Goal: Task Accomplishment & Management: Manage account settings

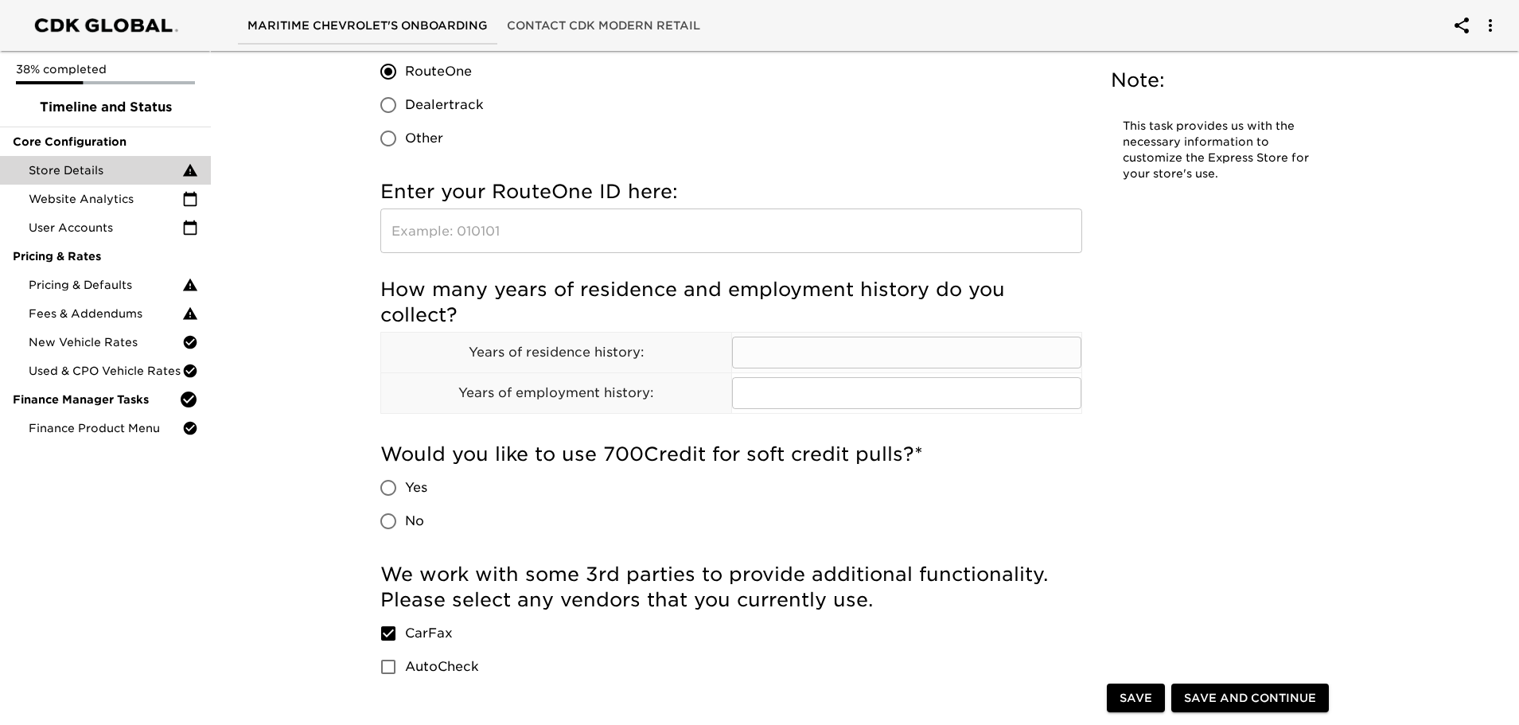
scroll to position [1432, 0]
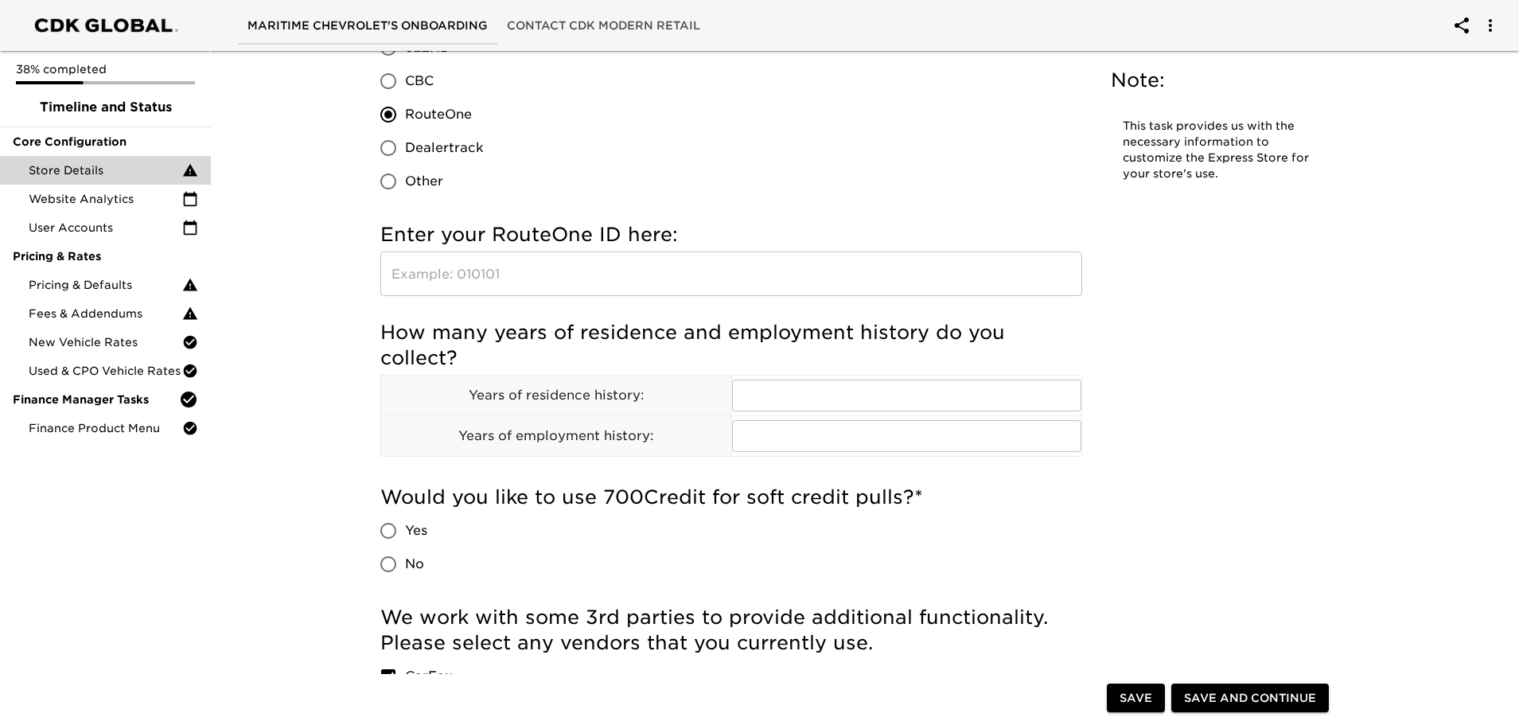
click at [480, 284] on input "text" at bounding box center [731, 273] width 702 height 45
click at [445, 274] on input "text" at bounding box center [731, 273] width 702 height 45
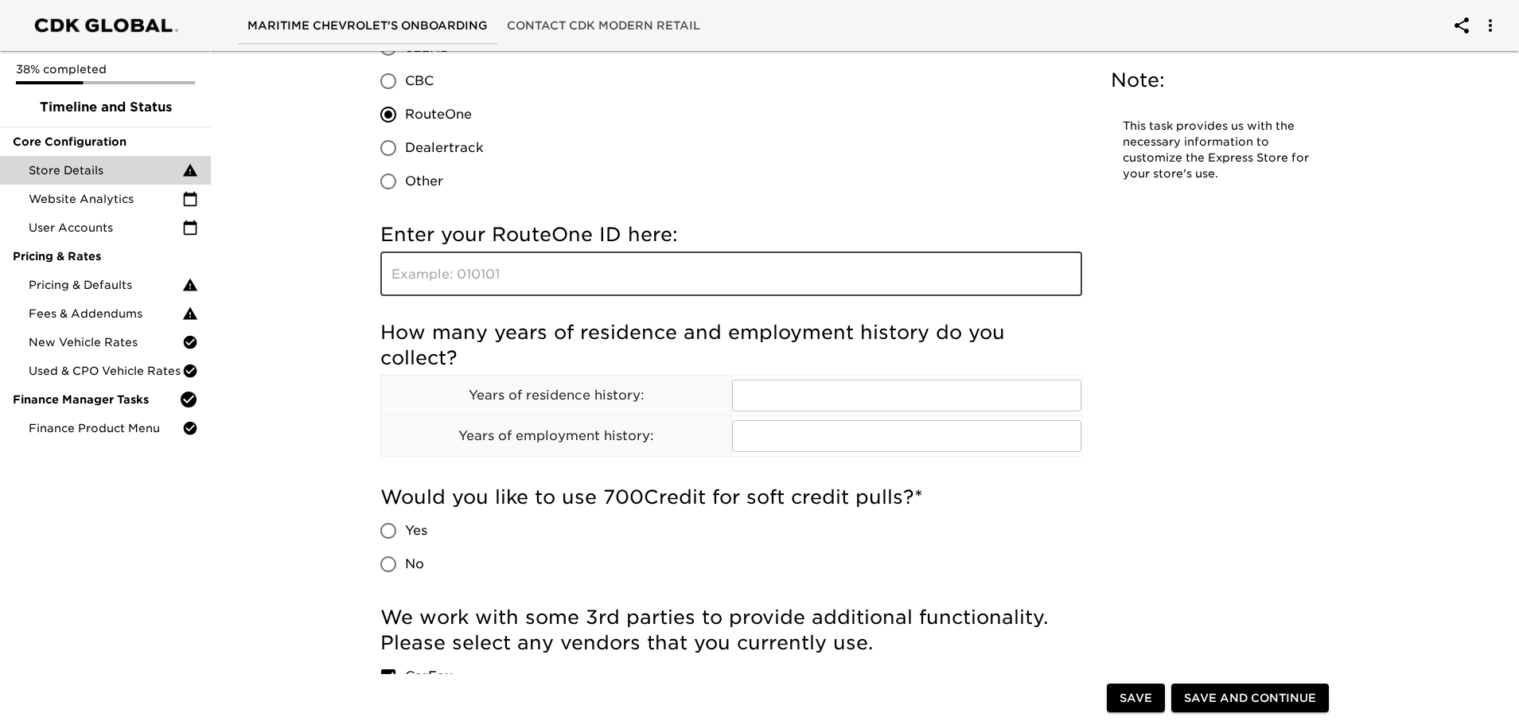
paste input "AN4KS"
type input "AN4KS"
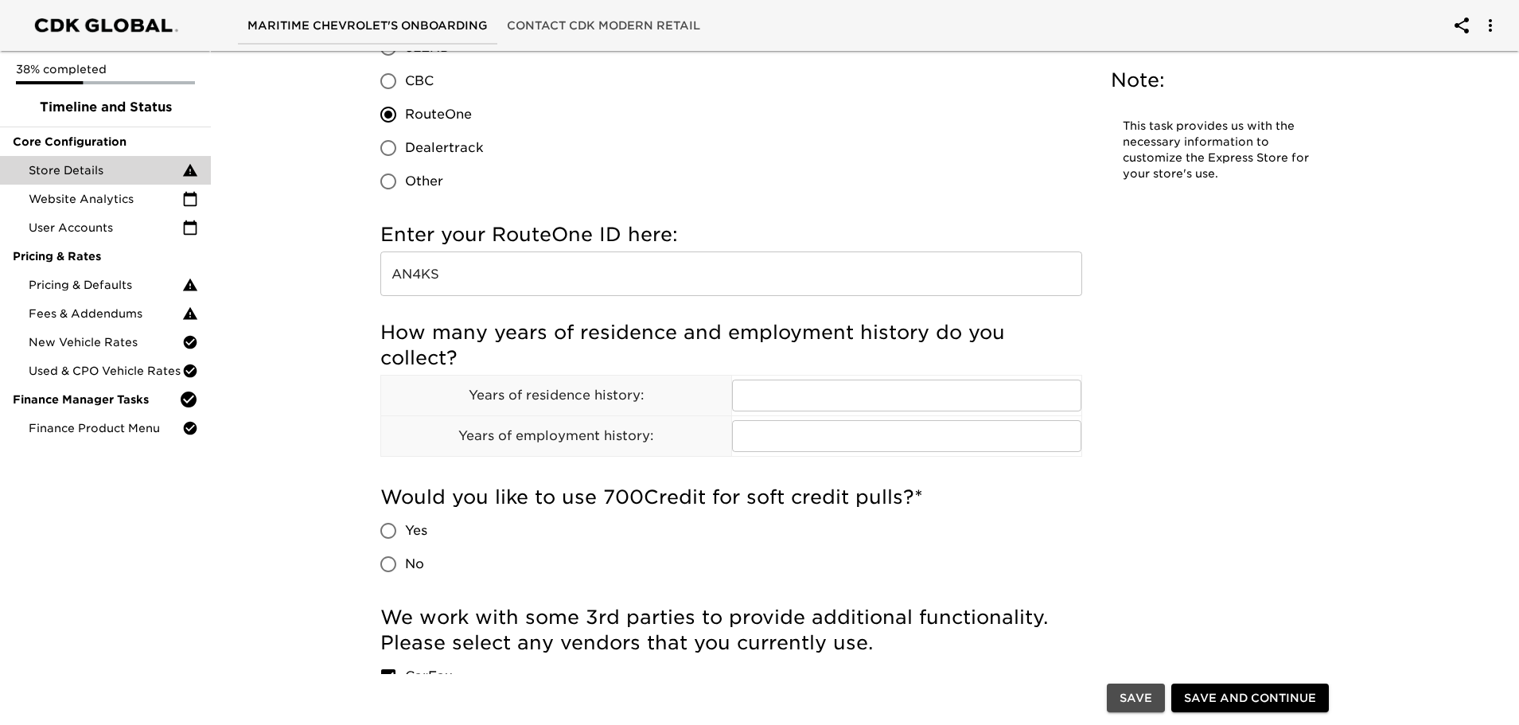
click at [1154, 702] on button "Save" at bounding box center [1136, 697] width 58 height 29
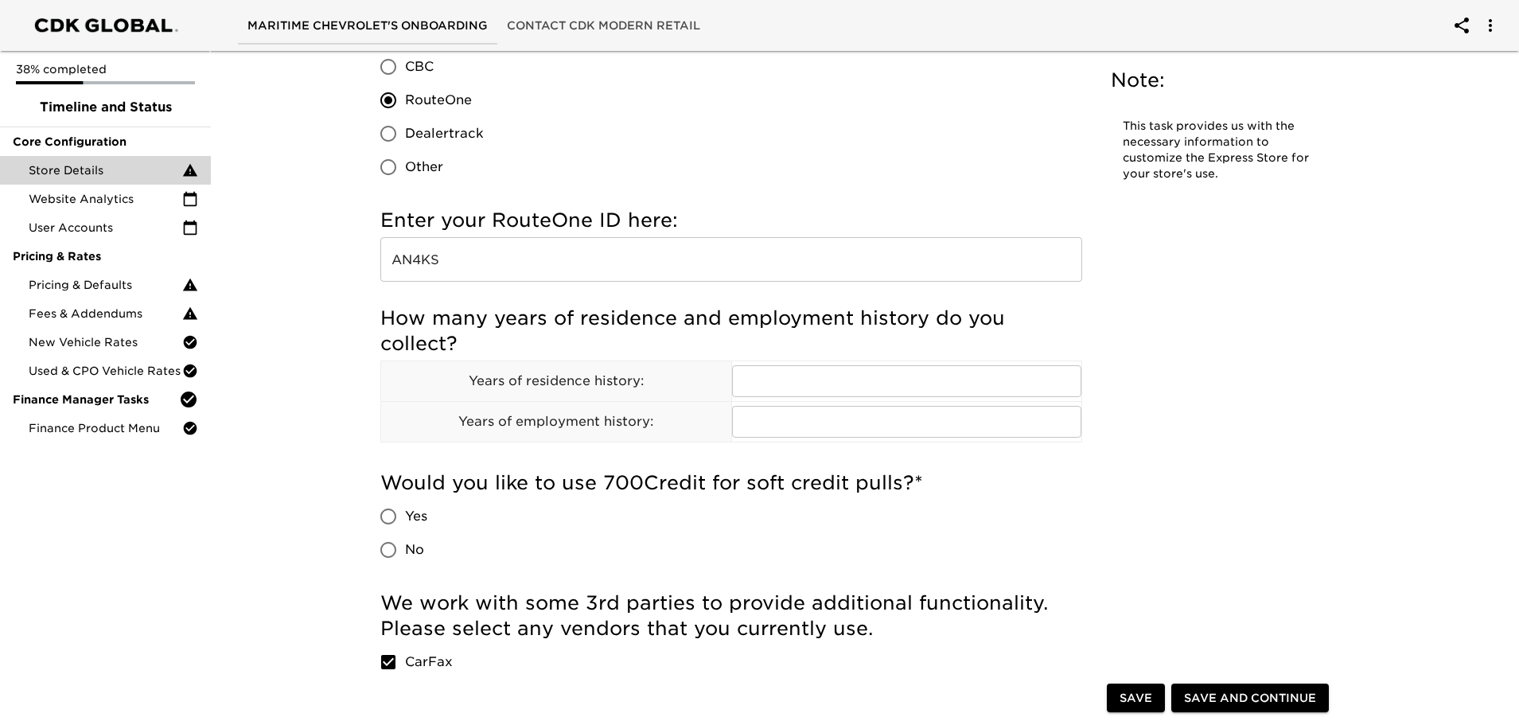
scroll to position [1193, 0]
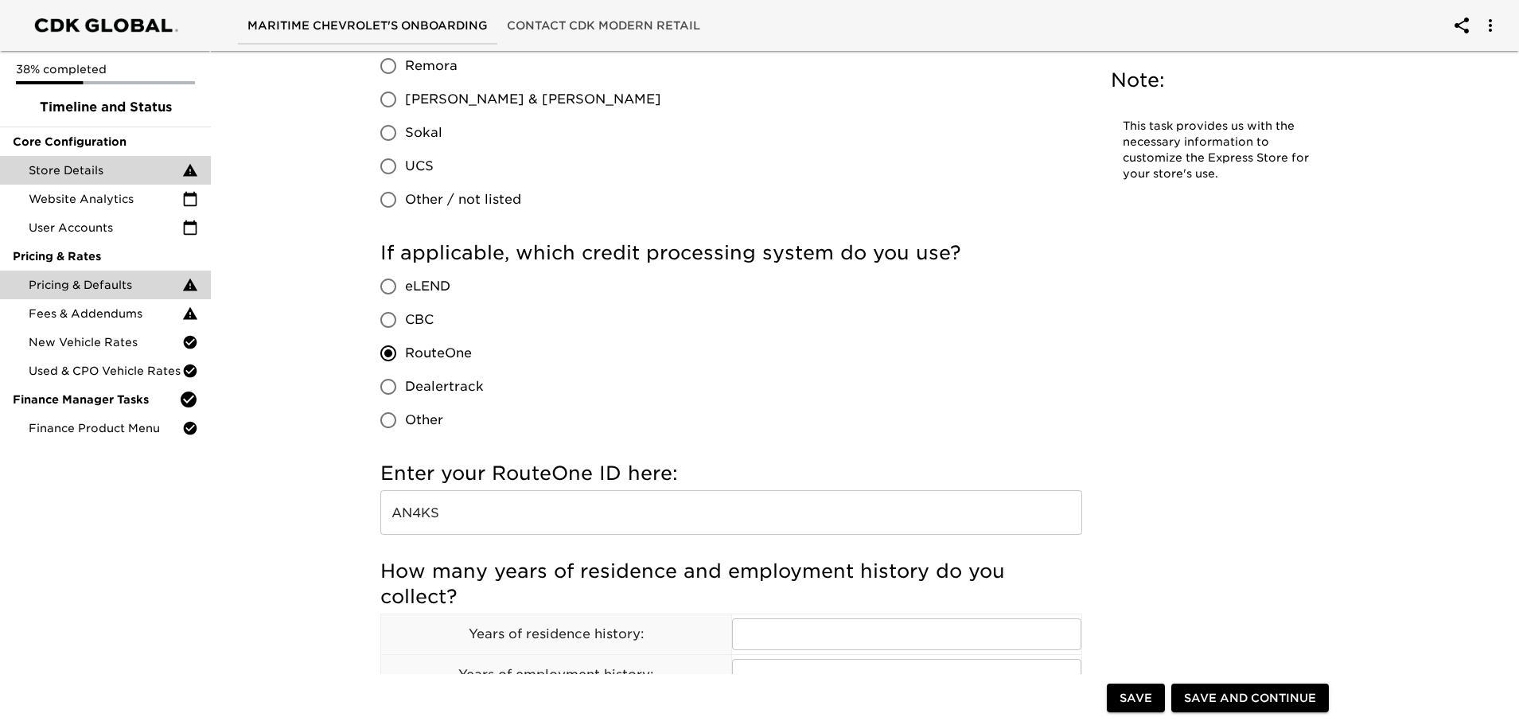
click at [110, 291] on span "Pricing & Defaults" at bounding box center [106, 285] width 154 height 16
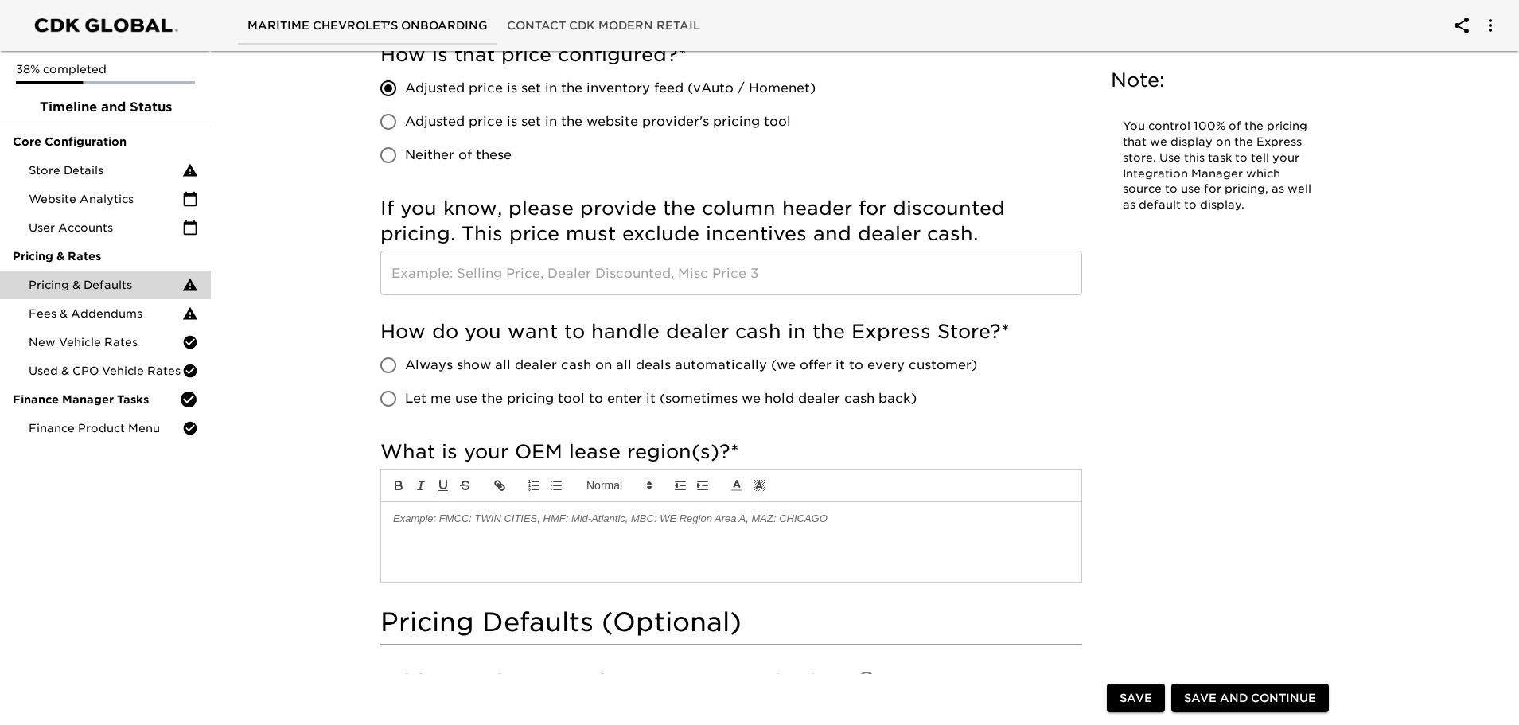
scroll to position [955, 0]
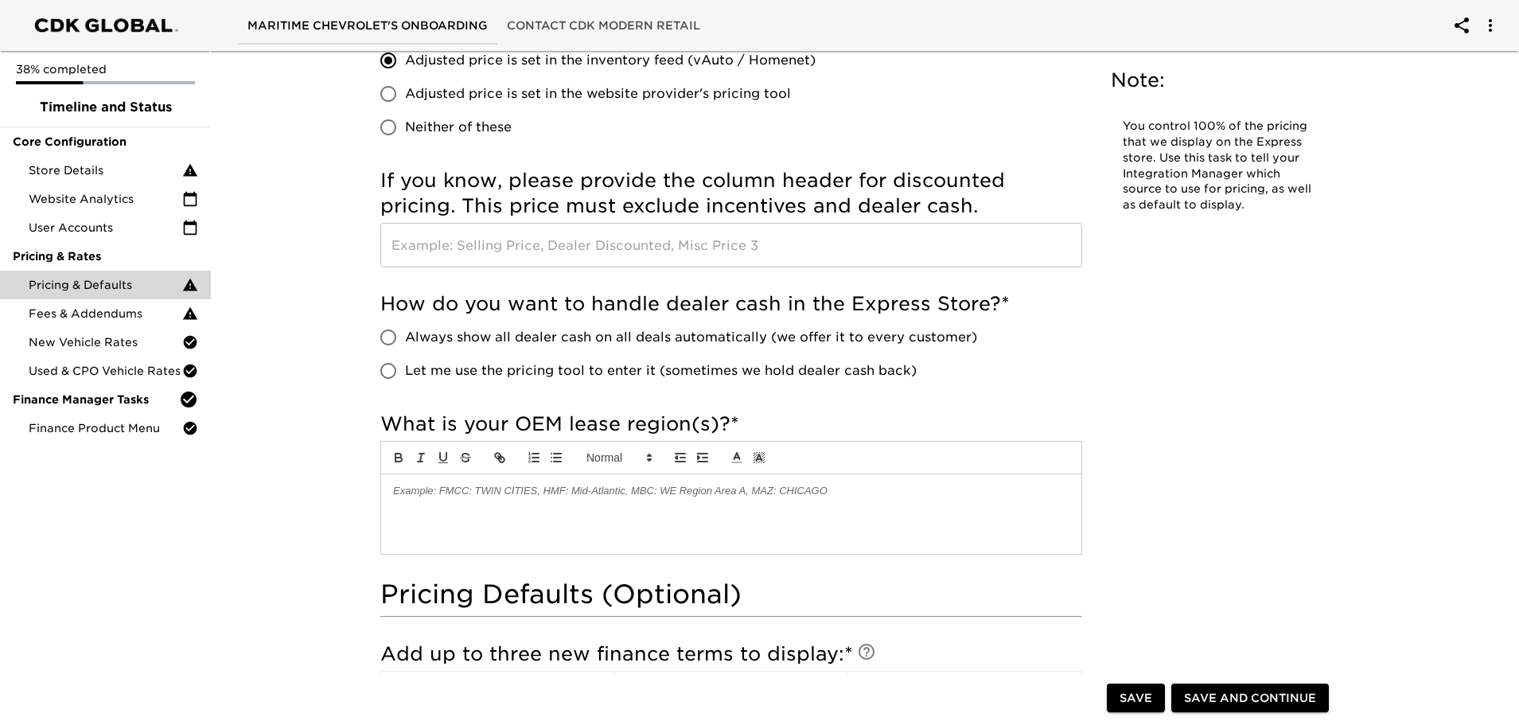
drag, startPoint x: 1127, startPoint y: 687, endPoint x: 1072, endPoint y: 694, distance: 55.3
click at [1128, 688] on span "Save" at bounding box center [1135, 698] width 33 height 20
